Goal: Find specific page/section: Find specific page/section

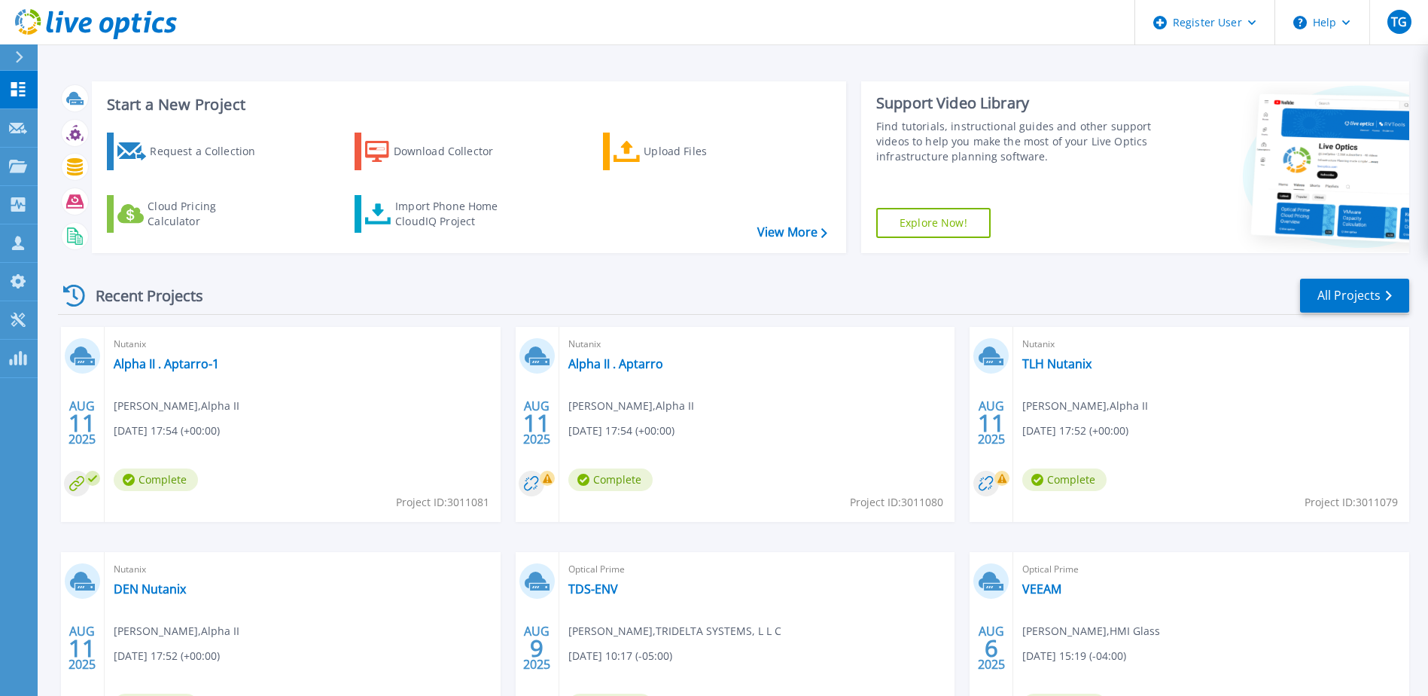
click at [39, 92] on div "Start a New Project Request a Collection Download Collector Upload Files Cloud …" at bounding box center [733, 394] width 1391 height 789
click at [19, 157] on link "Projects Projects" at bounding box center [19, 167] width 38 height 38
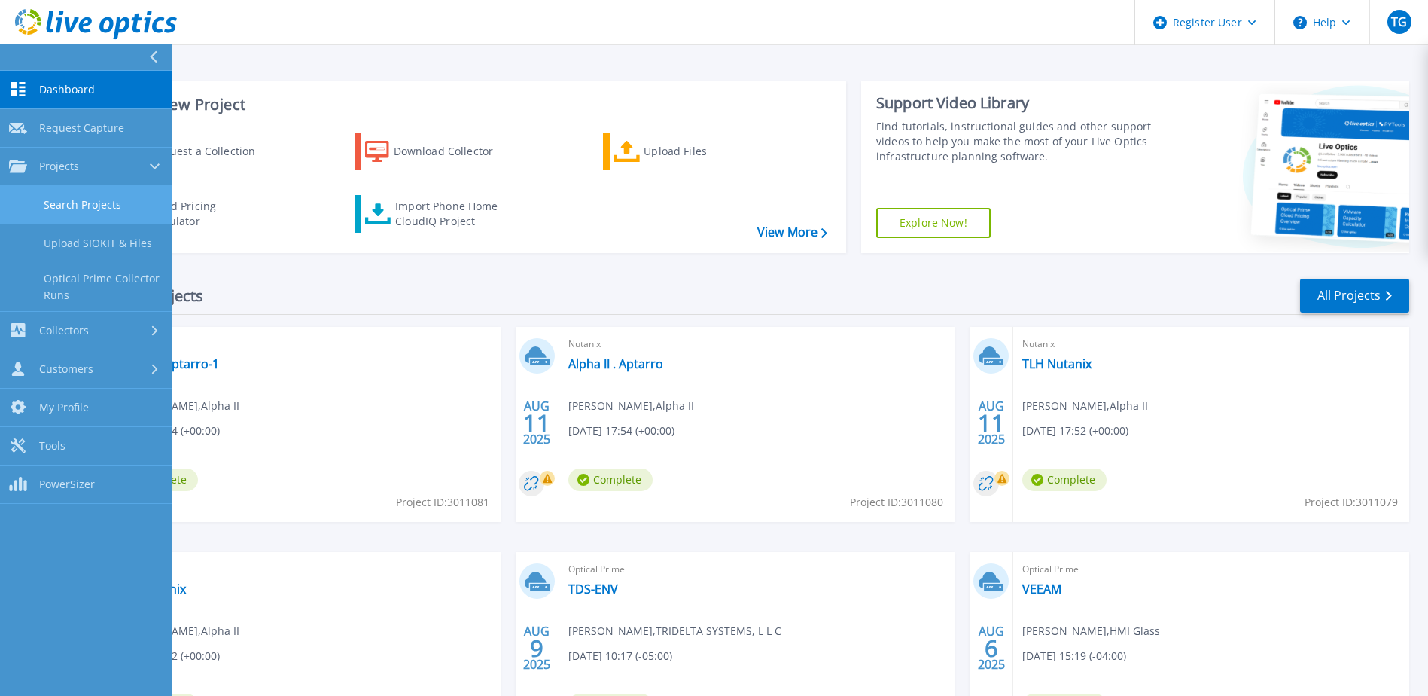
click at [77, 203] on link "Search Projects" at bounding box center [86, 205] width 172 height 38
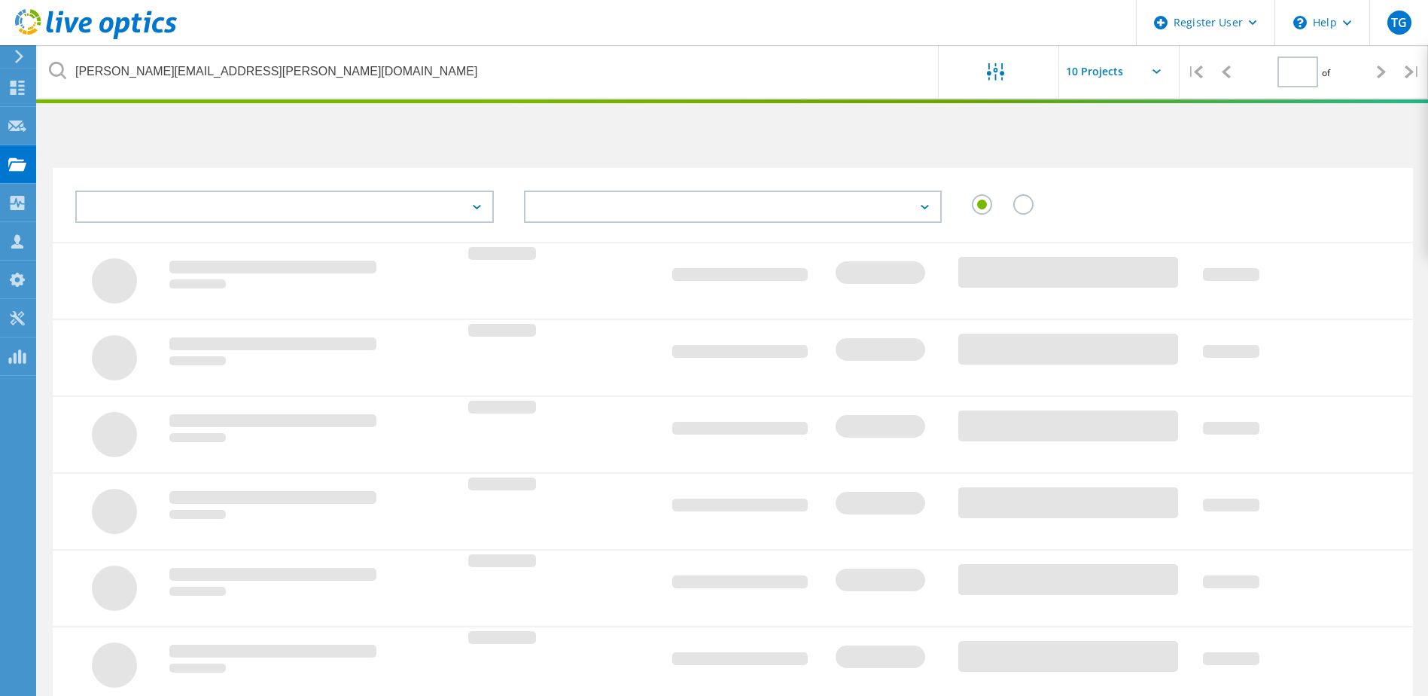
type input "1"
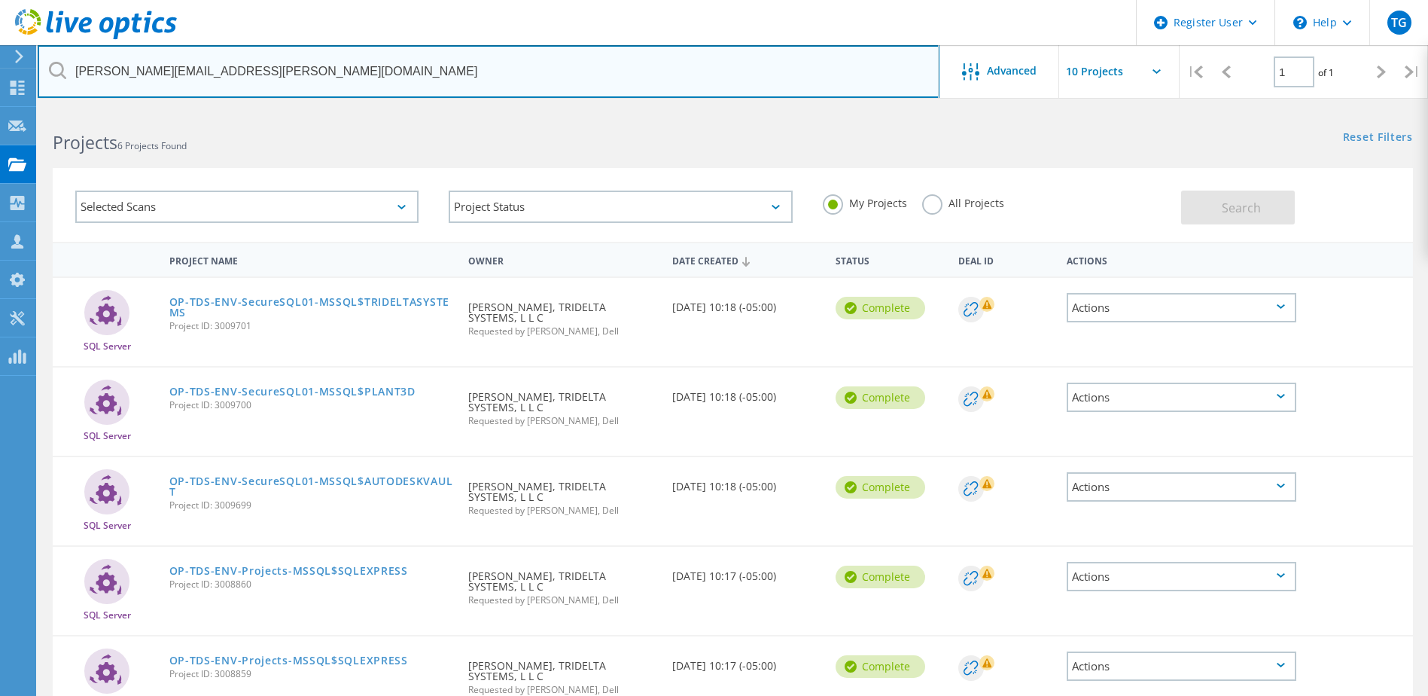
click at [219, 74] on input "[PERSON_NAME][EMAIL_ADDRESS][PERSON_NAME][DOMAIN_NAME]" at bounding box center [489, 71] width 902 height 53
paste input "[PERSON_NAME] <[EMAIL_ADDRESS][DOMAIN_NAME]>"
drag, startPoint x: 169, startPoint y: 73, endPoint x: 102, endPoint y: 78, distance: 66.5
click at [102, 78] on input "[PERSON_NAME] <[EMAIL_ADDRESS][DOMAIN_NAME]" at bounding box center [489, 71] width 902 height 53
type input "[EMAIL_ADDRESS][DOMAIN_NAME]"
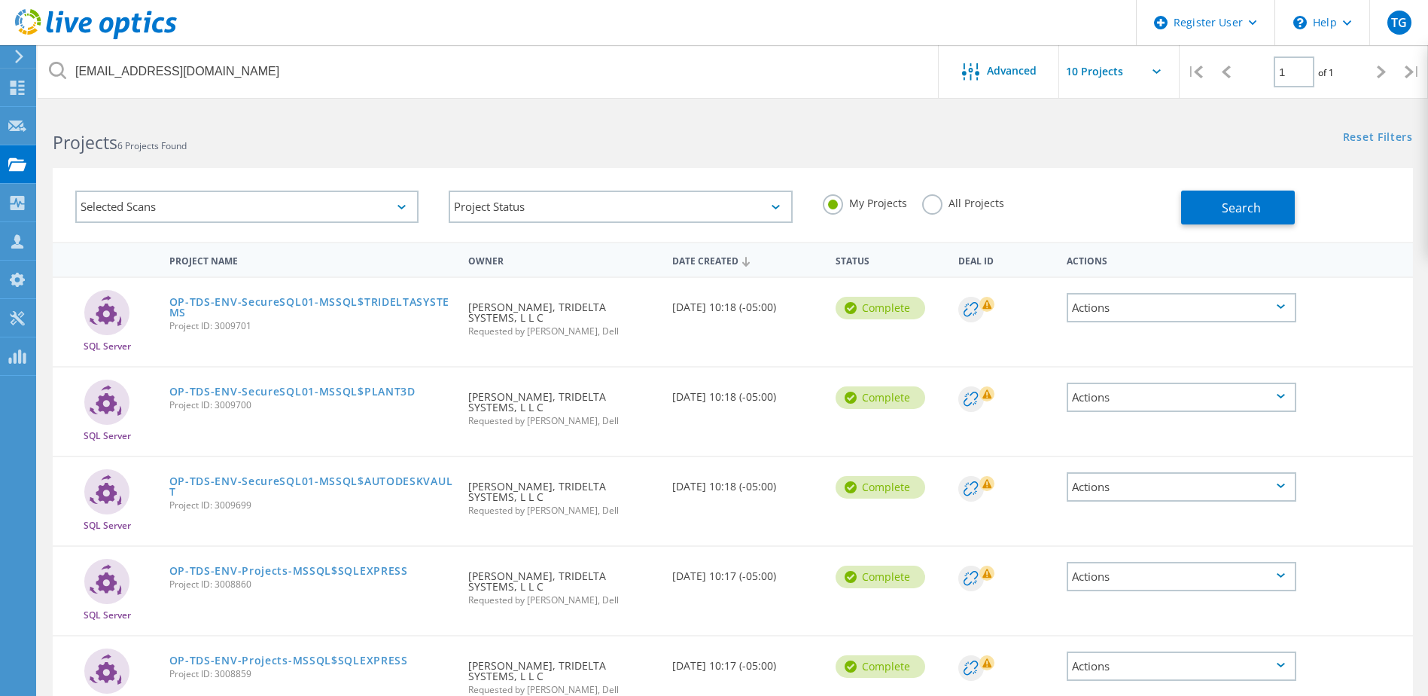
click at [958, 207] on label "All Projects" at bounding box center [963, 201] width 82 height 14
click at [0, 0] on input "All Projects" at bounding box center [0, 0] width 0 height 0
click at [1198, 175] on div "Selected Scans Project Status In Progress Complete Published Anonymous Archived…" at bounding box center [733, 205] width 1360 height 74
click at [1213, 198] on button "Search" at bounding box center [1238, 207] width 114 height 34
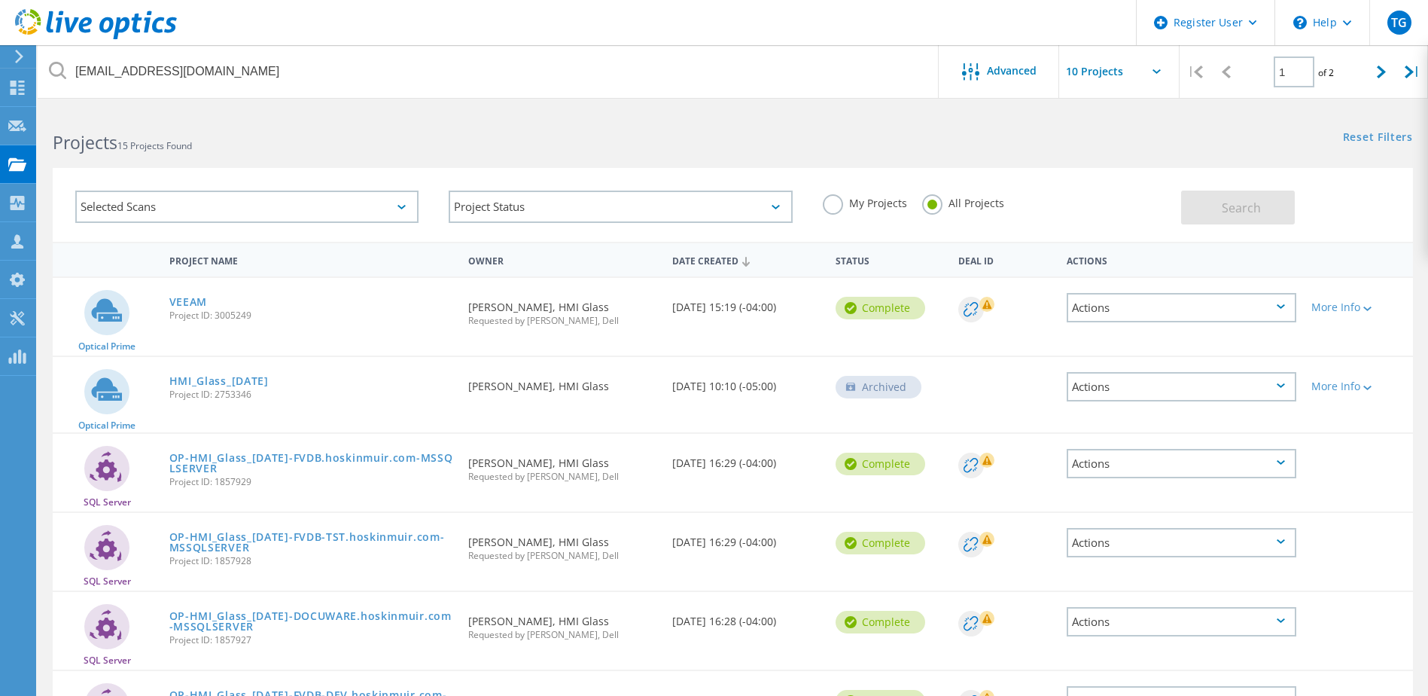
click at [385, 120] on div "Projects 15 Projects Found" at bounding box center [385, 129] width 695 height 40
